Goal: Information Seeking & Learning: Learn about a topic

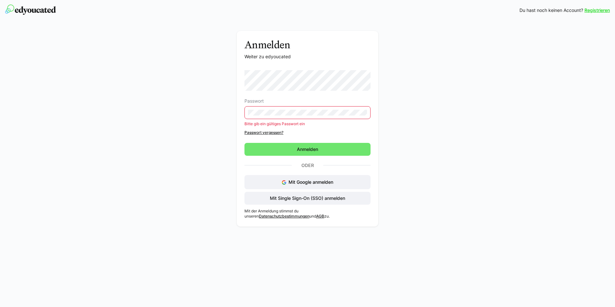
click at [239, 113] on div "Anmelden Weiter zu edyoucated Passwort Bitte gib ein gültiges Passwort ein Pass…" at bounding box center [307, 128] width 141 height 195
click at [334, 194] on span "Mit Single Sign-On (SSO) anmelden" at bounding box center [307, 198] width 126 height 13
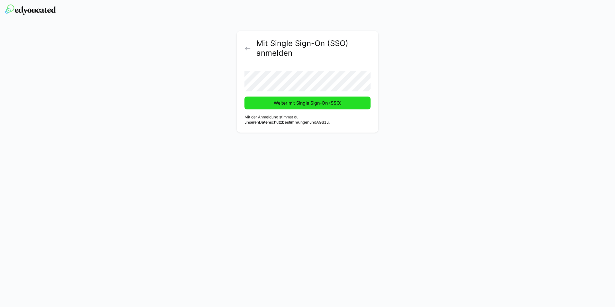
click at [350, 106] on span "Weiter mit Single Sign-On (SSO)" at bounding box center [307, 102] width 126 height 13
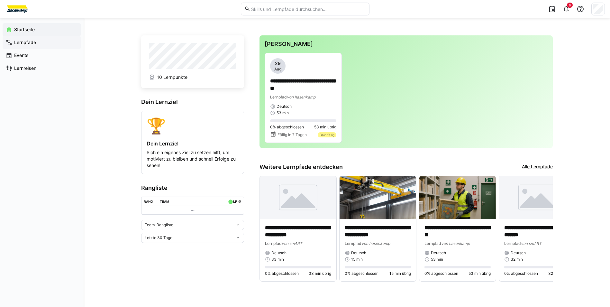
click at [0, 0] on app-navigation-label "Lernpfade" at bounding box center [0, 0] width 0 height 0
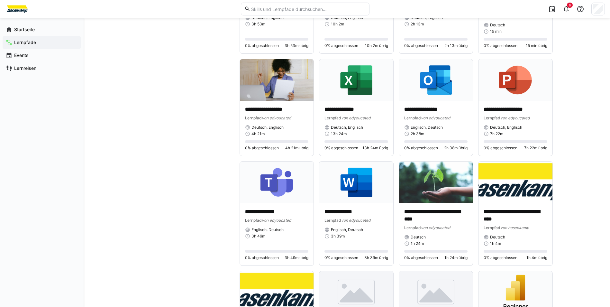
scroll to position [1213, 0]
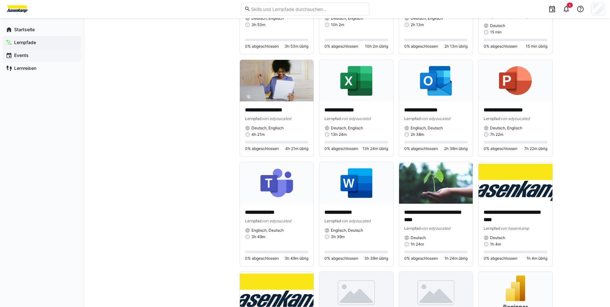
click at [45, 56] on span "Events" at bounding box center [45, 55] width 65 height 6
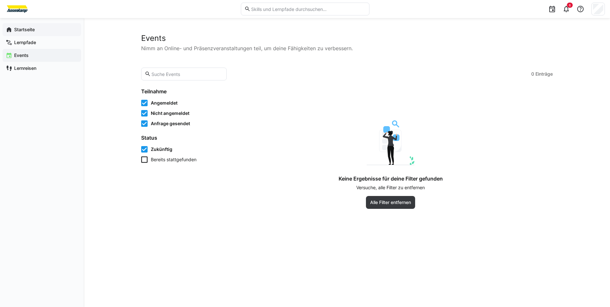
click at [0, 0] on app-navigation-label "Startseite" at bounding box center [0, 0] width 0 height 0
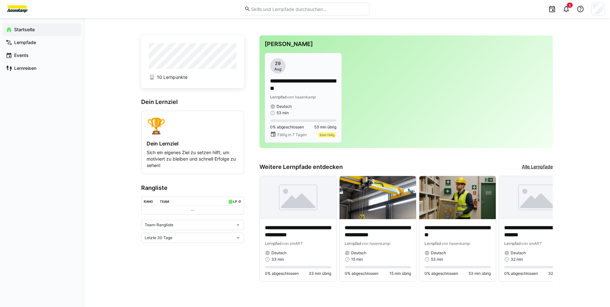
click at [329, 127] on span "53 min übrig" at bounding box center [325, 126] width 22 height 5
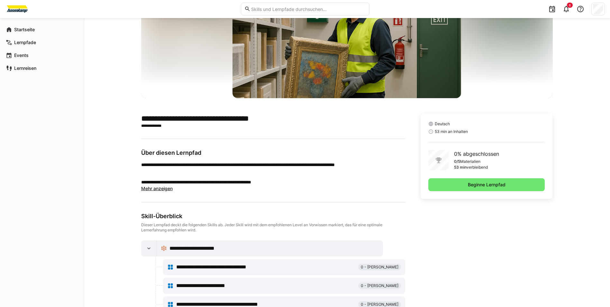
scroll to position [64, 0]
click at [168, 188] on span "Mehr anzeigen" at bounding box center [157, 187] width 32 height 5
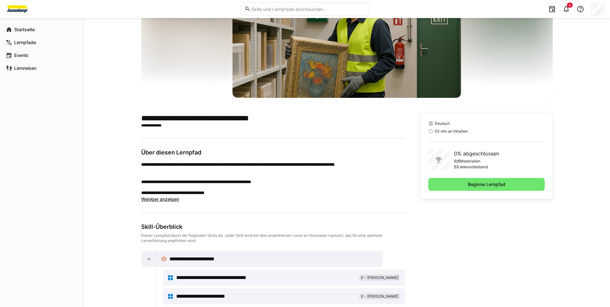
scroll to position [114, 0]
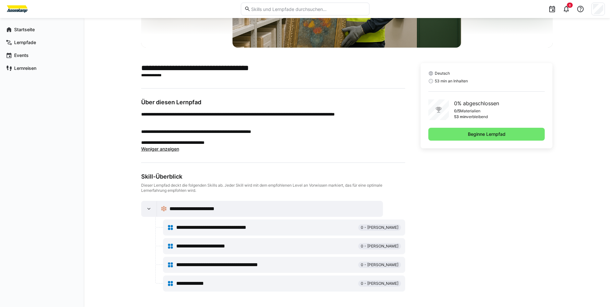
click at [266, 208] on div "**********" at bounding box center [273, 209] width 209 height 8
click at [152, 210] on eds-icon at bounding box center [149, 208] width 6 height 6
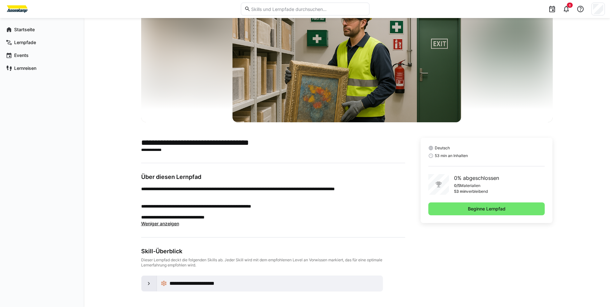
click at [147, 281] on eds-icon at bounding box center [149, 283] width 6 height 6
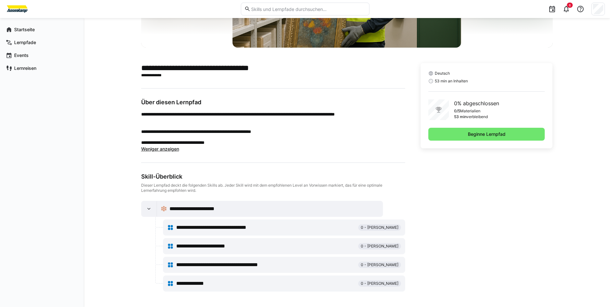
click at [248, 230] on span "**********" at bounding box center [223, 227] width 95 height 8
click at [254, 226] on span "**********" at bounding box center [223, 227] width 95 height 8
click at [498, 129] on span "Beginne Lernpfad" at bounding box center [486, 134] width 117 height 13
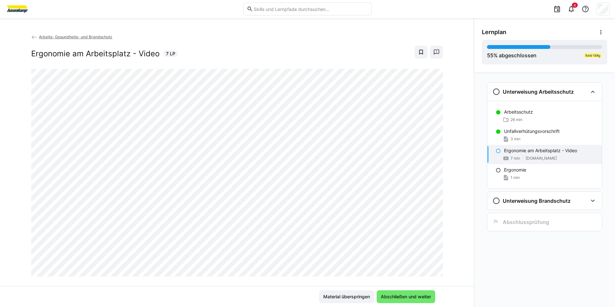
click at [65, 37] on span "Arbeits- Gesundheits- und Brandschutz" at bounding box center [75, 36] width 73 height 5
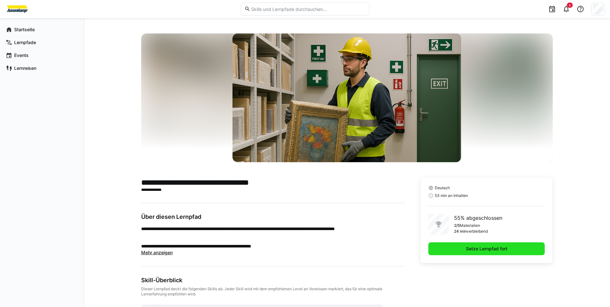
click at [476, 248] on span "Setze Lernpfad fort" at bounding box center [486, 248] width 43 height 6
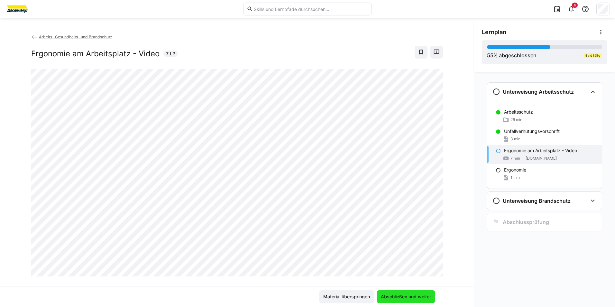
click at [402, 299] on span "Abschließen und weiter" at bounding box center [406, 296] width 52 height 6
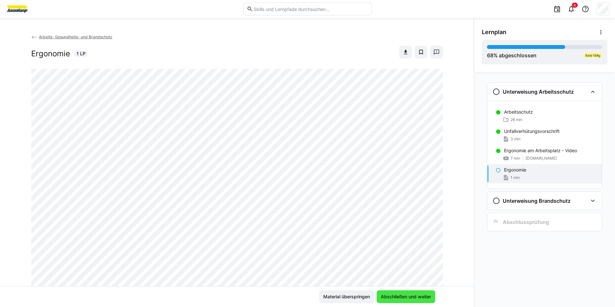
click at [412, 295] on span "Abschließen und weiter" at bounding box center [406, 296] width 52 height 6
